Goal: Task Accomplishment & Management: Use online tool/utility

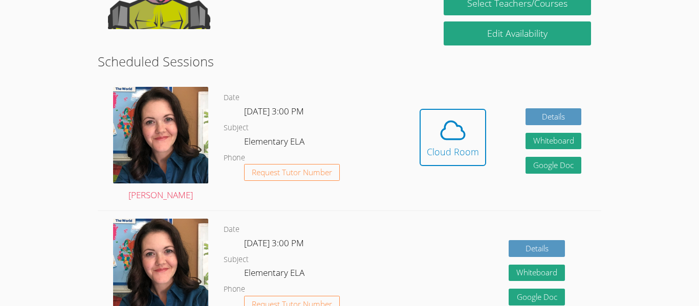
scroll to position [238, 0]
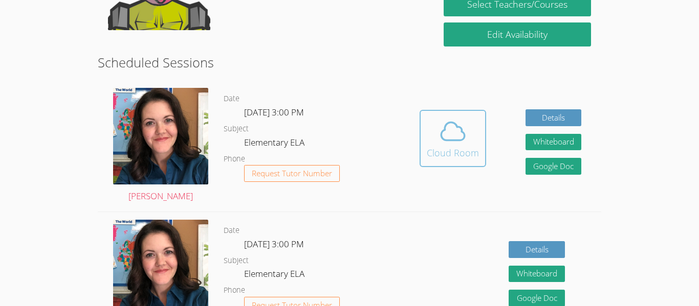
click at [437, 157] on div "Cloud Room" at bounding box center [452, 153] width 52 height 14
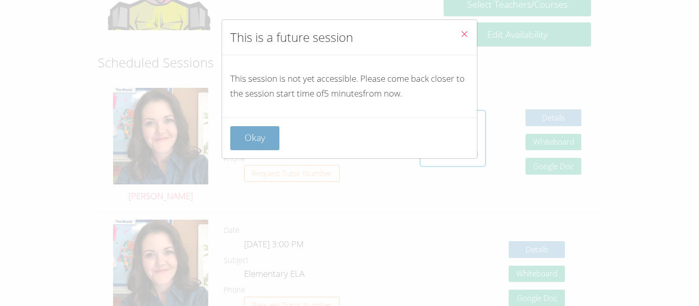
click at [254, 141] on button "Okay" at bounding box center [254, 138] width 49 height 24
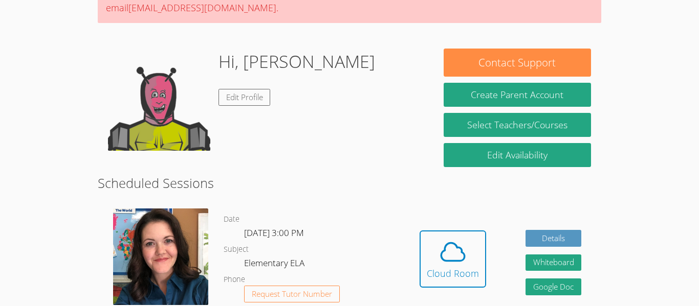
scroll to position [114, 0]
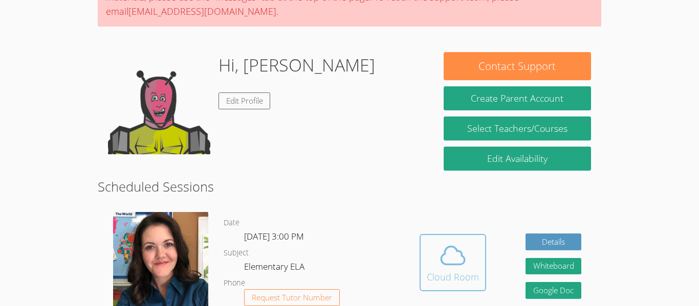
click at [469, 256] on span at bounding box center [452, 255] width 52 height 29
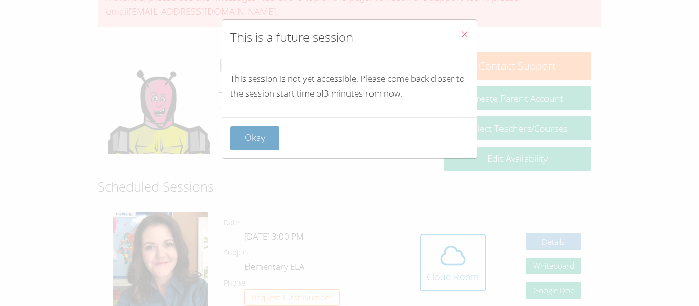
click at [252, 130] on button "Okay" at bounding box center [254, 138] width 49 height 24
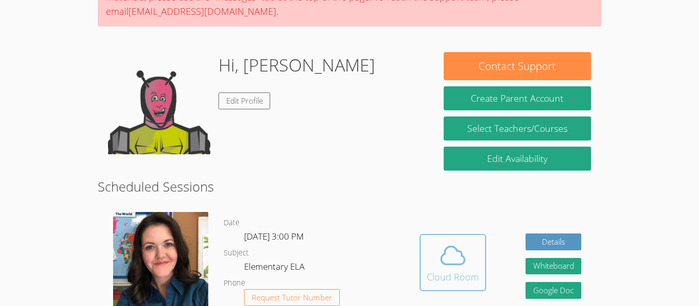
click at [452, 278] on div "Cloud Room" at bounding box center [452, 277] width 52 height 14
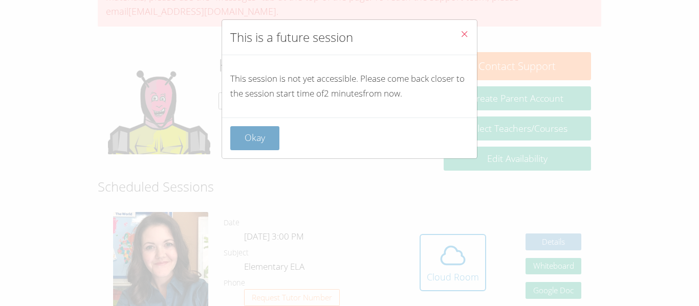
click at [268, 144] on button "Okay" at bounding box center [254, 138] width 49 height 24
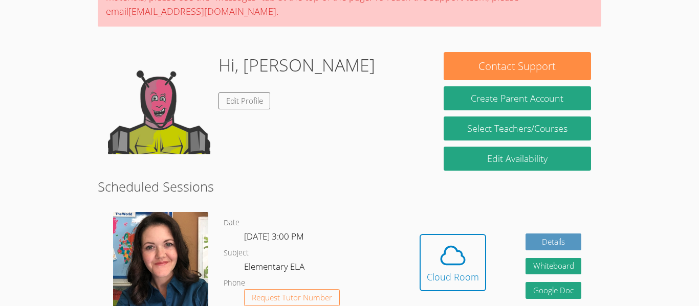
click at [404, 179] on h2 "Scheduled Sessions" at bounding box center [349, 186] width 503 height 19
click at [643, 13] on body "Home Programs Sessions Tutors Messages Billing Logout [PERSON_NAME] This sessio…" at bounding box center [349, 39] width 699 height 306
click at [444, 260] on icon at bounding box center [452, 255] width 29 height 29
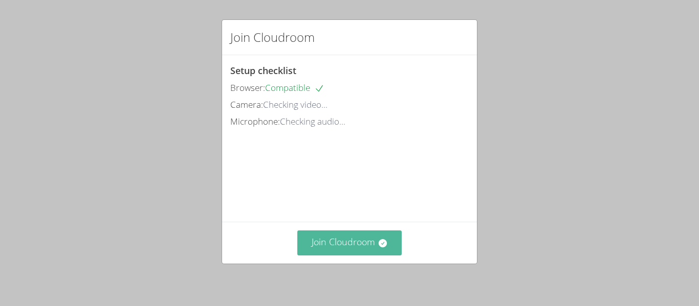
click at [361, 244] on button "Join Cloudroom" at bounding box center [349, 243] width 105 height 25
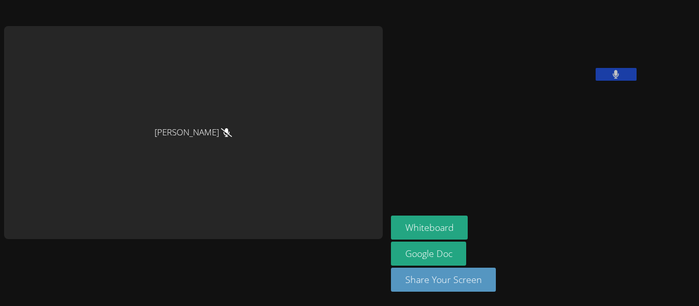
click at [544, 81] on video at bounding box center [467, 42] width 153 height 77
click at [595, 81] on button at bounding box center [615, 74] width 41 height 13
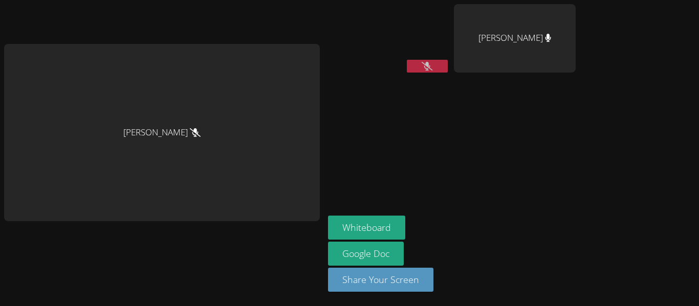
click at [432, 66] on button at bounding box center [427, 66] width 41 height 13
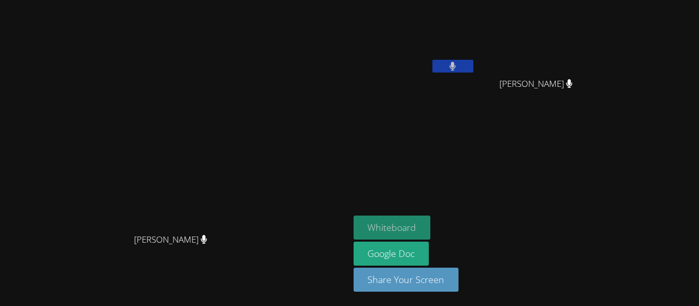
click at [431, 236] on button "Whiteboard" at bounding box center [391, 228] width 77 height 24
click at [473, 69] on button at bounding box center [452, 66] width 41 height 13
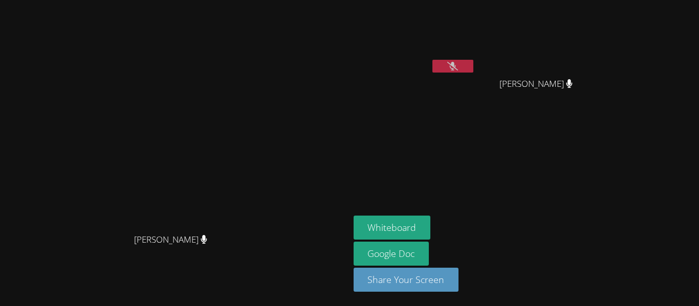
click at [473, 69] on button at bounding box center [452, 66] width 41 height 13
click at [475, 57] on video at bounding box center [414, 38] width 122 height 69
click at [473, 61] on button at bounding box center [452, 66] width 41 height 13
click at [458, 63] on icon at bounding box center [452, 66] width 11 height 9
click at [473, 66] on button at bounding box center [452, 66] width 41 height 13
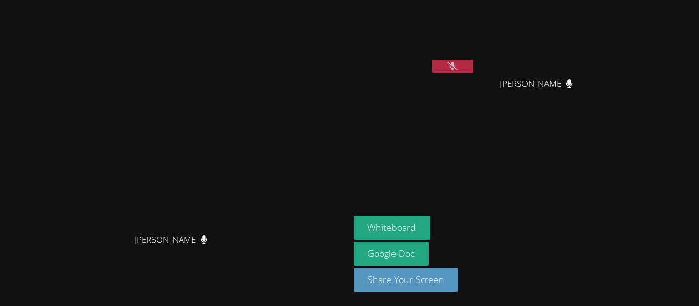
click at [458, 63] on icon at bounding box center [452, 66] width 11 height 9
click at [473, 65] on button at bounding box center [452, 66] width 41 height 13
click at [475, 57] on video at bounding box center [414, 38] width 122 height 69
click at [458, 64] on icon at bounding box center [452, 66] width 11 height 9
click at [456, 67] on icon at bounding box center [452, 66] width 7 height 9
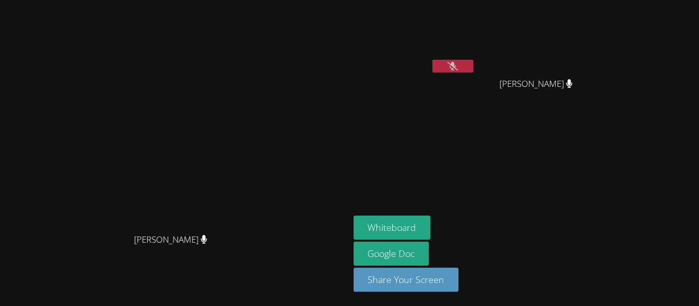
click at [458, 67] on icon at bounding box center [452, 66] width 11 height 9
click at [456, 67] on icon at bounding box center [452, 66] width 7 height 9
click at [458, 68] on icon at bounding box center [452, 66] width 11 height 9
click at [473, 63] on button at bounding box center [452, 66] width 41 height 13
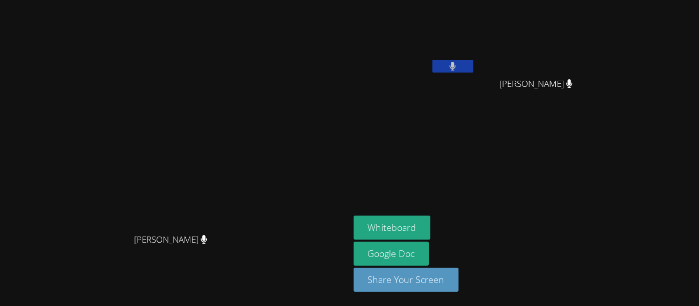
click at [473, 63] on button at bounding box center [452, 66] width 41 height 13
click at [473, 67] on button at bounding box center [452, 66] width 41 height 13
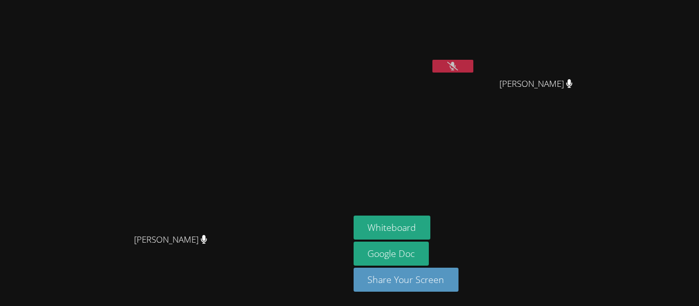
click at [473, 61] on button at bounding box center [452, 66] width 41 height 13
click at [473, 70] on button at bounding box center [452, 66] width 41 height 13
click at [458, 67] on icon at bounding box center [452, 66] width 11 height 9
click at [456, 67] on icon at bounding box center [452, 66] width 7 height 9
click at [458, 67] on icon at bounding box center [452, 66] width 11 height 9
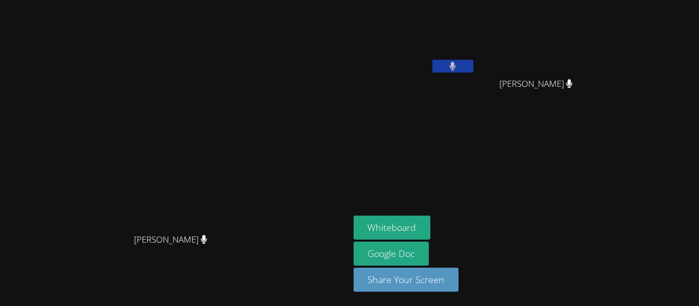
click at [456, 67] on icon at bounding box center [452, 66] width 7 height 9
click at [458, 67] on icon at bounding box center [452, 66] width 11 height 9
click at [456, 67] on icon at bounding box center [452, 66] width 7 height 9
click at [458, 67] on icon at bounding box center [452, 66] width 11 height 9
click at [456, 67] on icon at bounding box center [452, 66] width 7 height 9
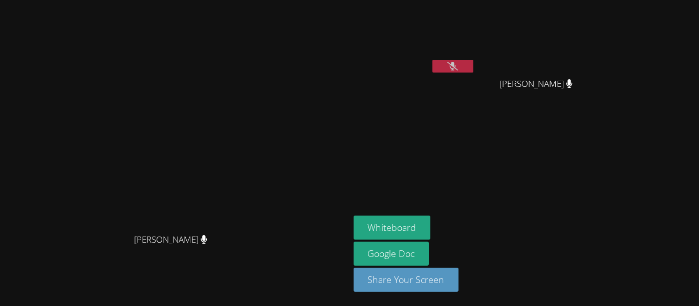
click at [458, 67] on icon at bounding box center [452, 66] width 11 height 9
click at [456, 67] on icon at bounding box center [452, 66] width 7 height 9
click at [458, 67] on icon at bounding box center [452, 66] width 11 height 9
click at [456, 67] on icon at bounding box center [452, 66] width 7 height 9
click at [458, 67] on icon at bounding box center [452, 66] width 11 height 9
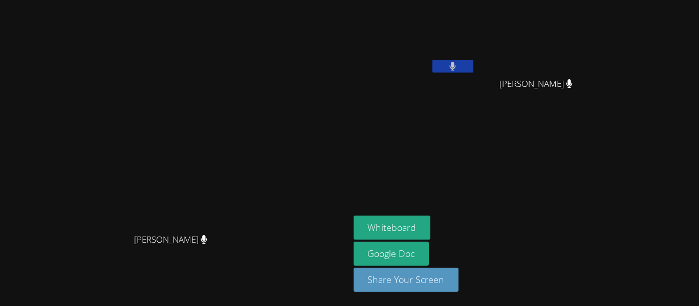
click at [473, 62] on button at bounding box center [452, 66] width 41 height 13
click at [458, 62] on icon at bounding box center [452, 66] width 11 height 9
click at [456, 62] on icon at bounding box center [452, 66] width 6 height 9
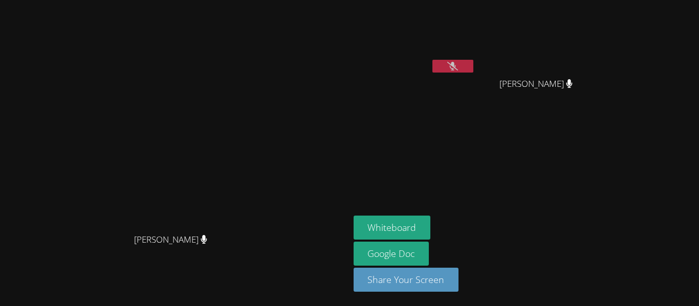
click at [458, 62] on icon at bounding box center [452, 66] width 11 height 9
click at [473, 70] on button at bounding box center [452, 66] width 41 height 13
click at [458, 70] on icon at bounding box center [452, 66] width 11 height 9
click at [473, 67] on button at bounding box center [452, 66] width 41 height 13
click at [473, 72] on button at bounding box center [452, 66] width 41 height 13
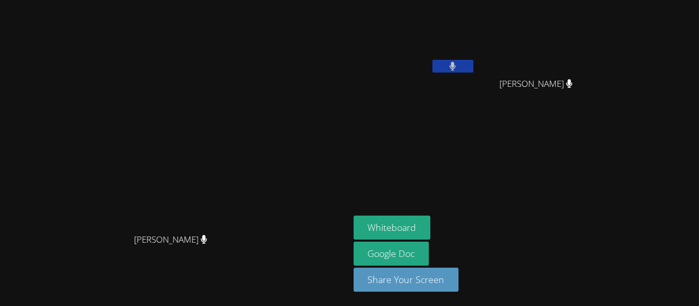
click at [456, 67] on icon at bounding box center [452, 66] width 6 height 9
click at [473, 71] on button at bounding box center [452, 66] width 41 height 13
click at [473, 64] on button at bounding box center [452, 66] width 41 height 13
click at [473, 66] on button at bounding box center [452, 66] width 41 height 13
click at [456, 64] on icon at bounding box center [452, 66] width 6 height 9
